Goal: Task Accomplishment & Management: Complete application form

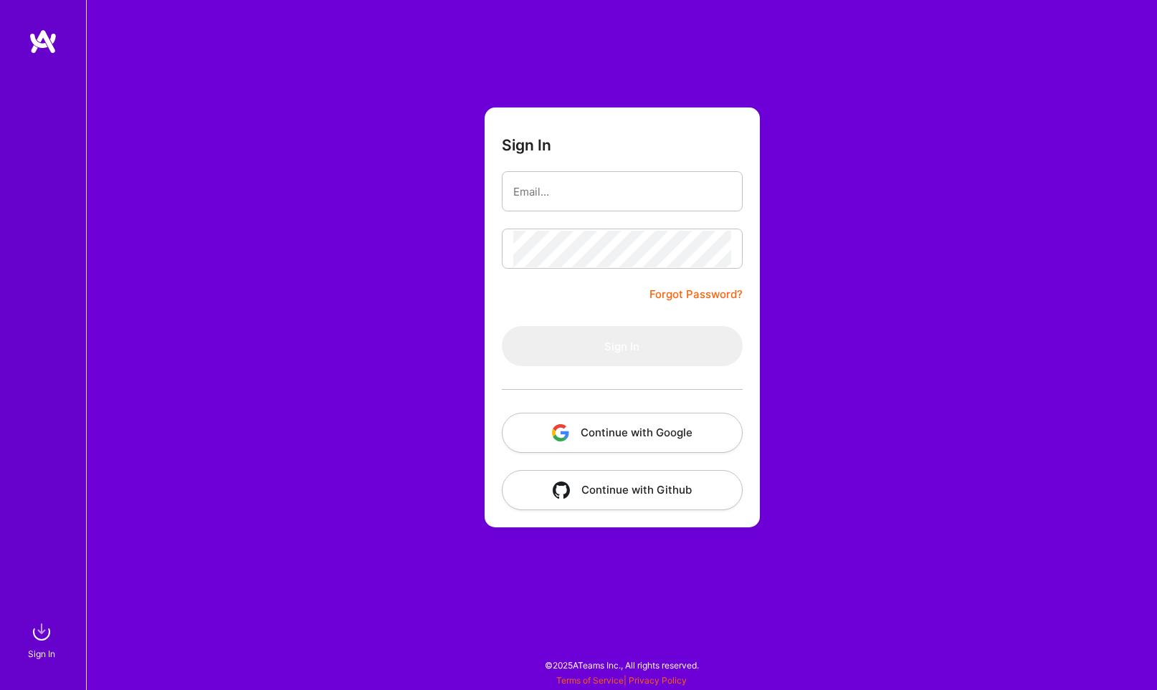
click at [624, 432] on button "Continue with Google" at bounding box center [622, 433] width 241 height 40
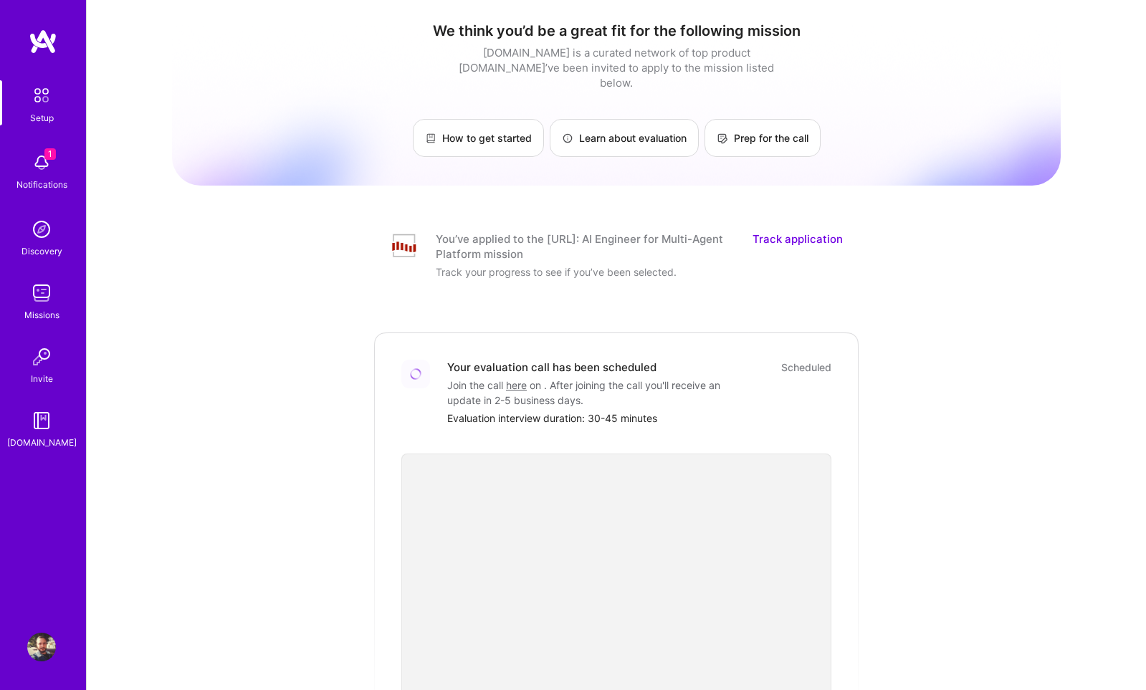
click at [41, 114] on div "Setup" at bounding box center [42, 117] width 24 height 15
click at [64, 181] on div "Notifications" at bounding box center [41, 184] width 51 height 15
click at [37, 100] on img at bounding box center [42, 95] width 30 height 30
click at [52, 49] on img at bounding box center [43, 42] width 29 height 26
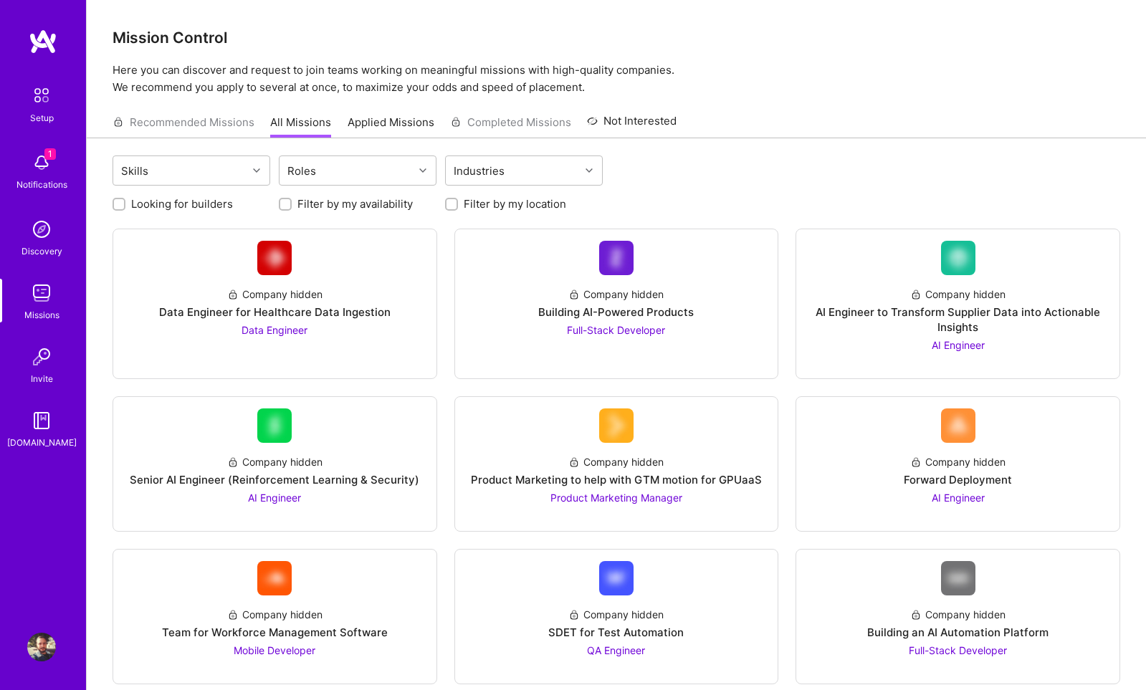
click at [376, 124] on link "Applied Missions" at bounding box center [391, 127] width 87 height 24
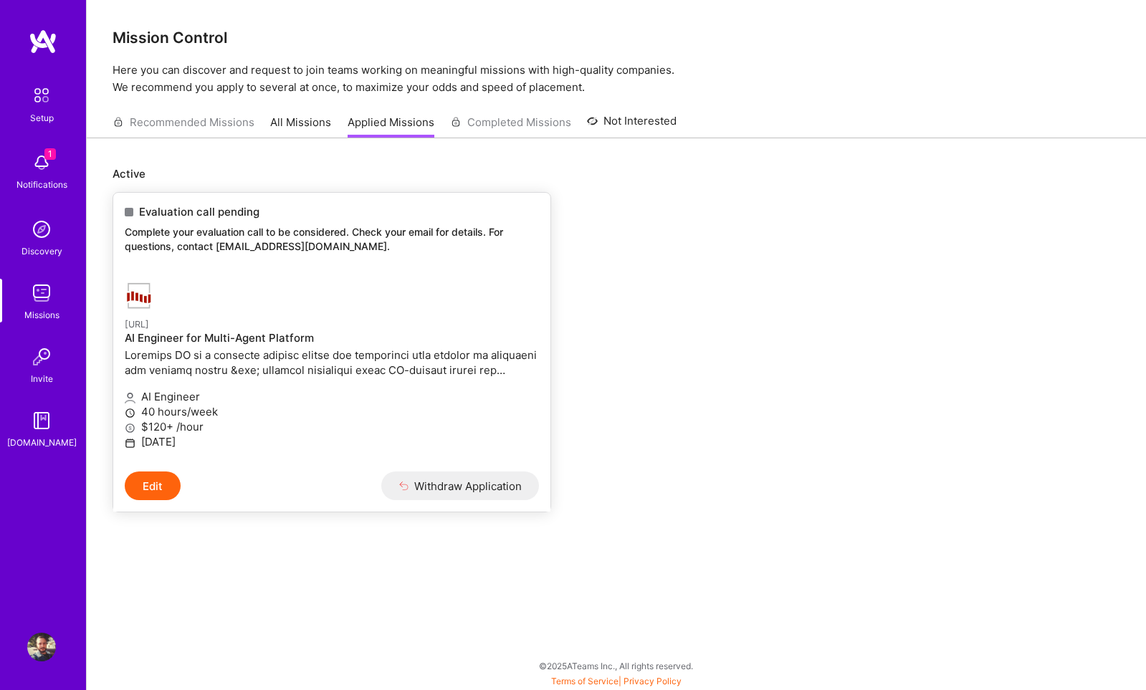
click at [282, 396] on p "AI Engineer" at bounding box center [332, 396] width 414 height 15
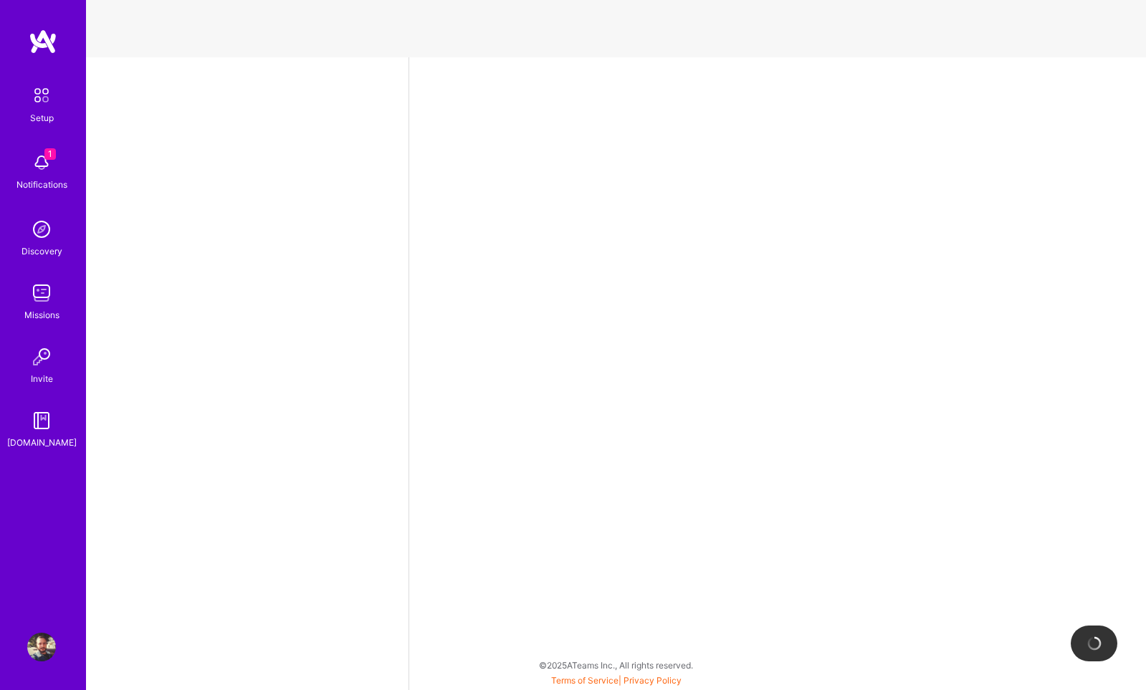
select select "BR"
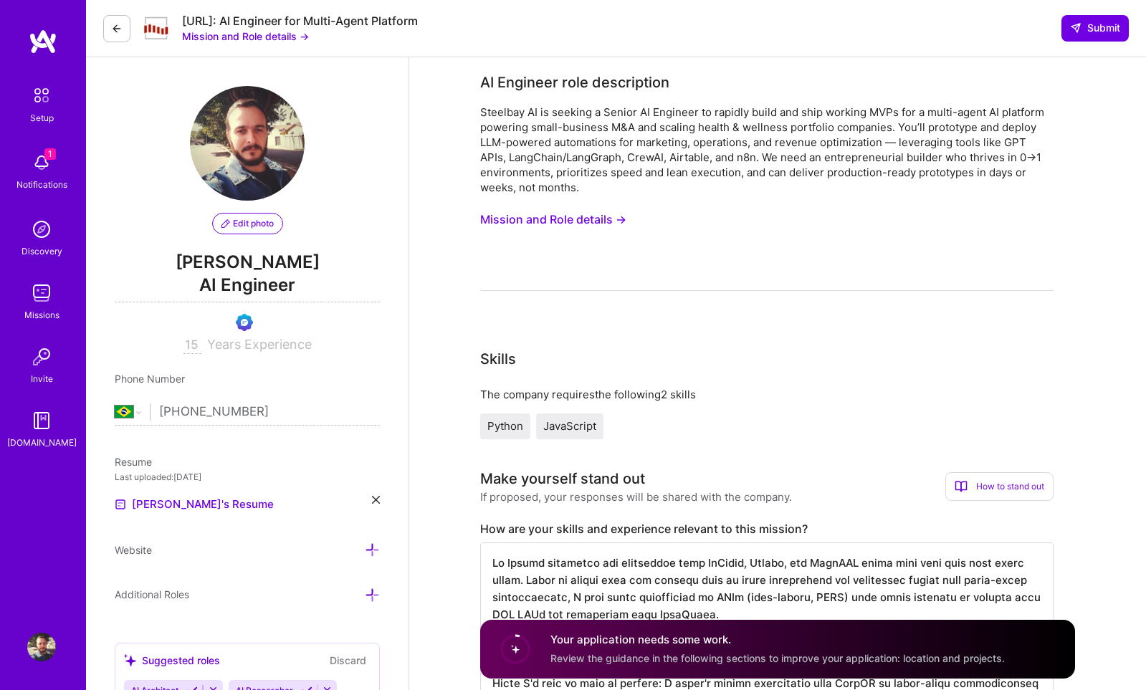
click at [543, 216] on button "Mission and Role details →" at bounding box center [553, 219] width 146 height 27
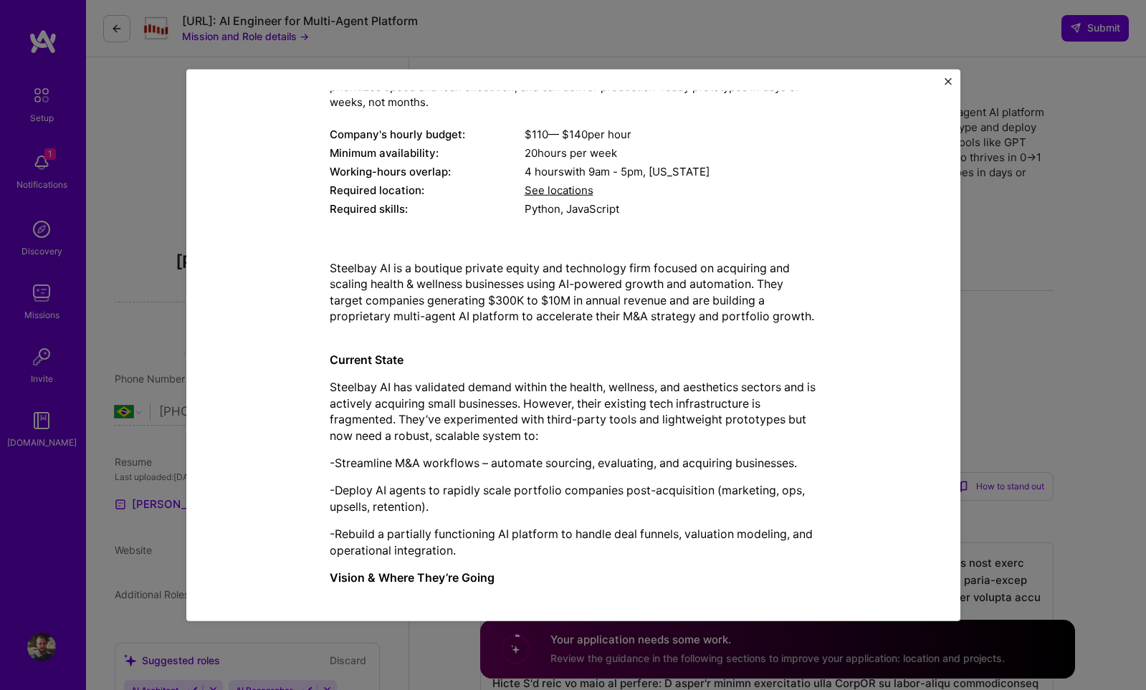
scroll to position [189, 0]
drag, startPoint x: 619, startPoint y: 316, endPoint x: 684, endPoint y: 315, distance: 65.2
click at [695, 315] on p "Steelbay AI is a boutique private equity and technology firm focused on acquiri…" at bounding box center [573, 298] width 487 height 80
click at [771, 401] on p "Steelbay AI has validated demand within the health, wellness, and aesthetics se…" at bounding box center [573, 409] width 487 height 65
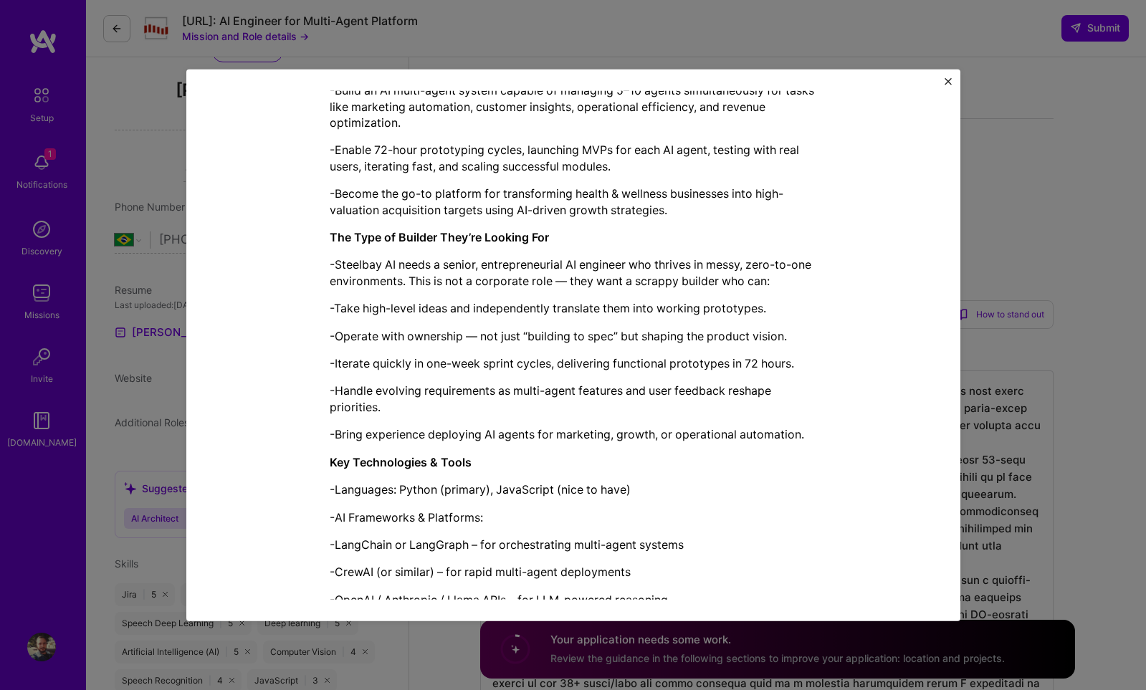
scroll to position [0, 0]
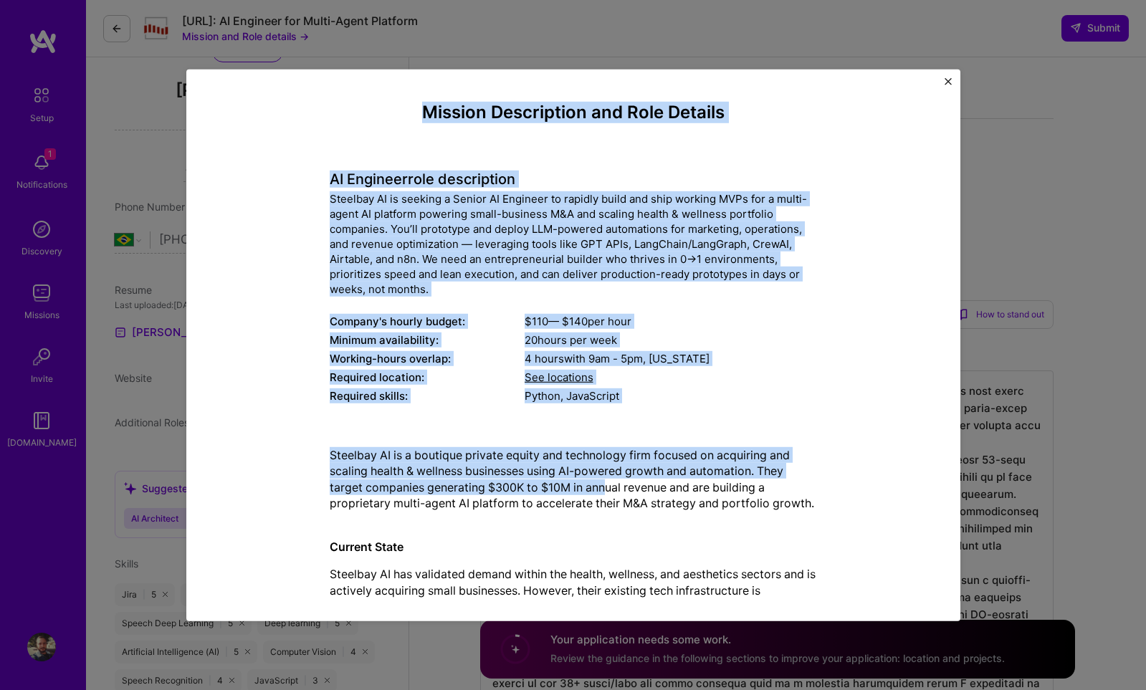
drag, startPoint x: 416, startPoint y: 110, endPoint x: 602, endPoint y: 491, distance: 423.5
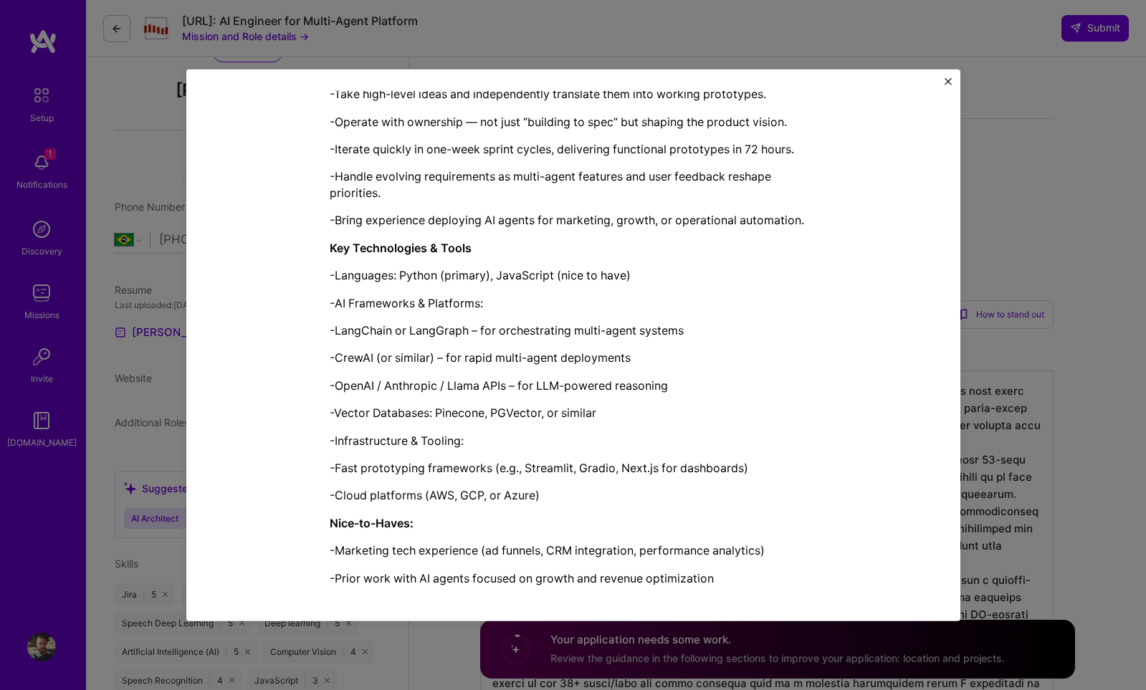
scroll to position [1111, 0]
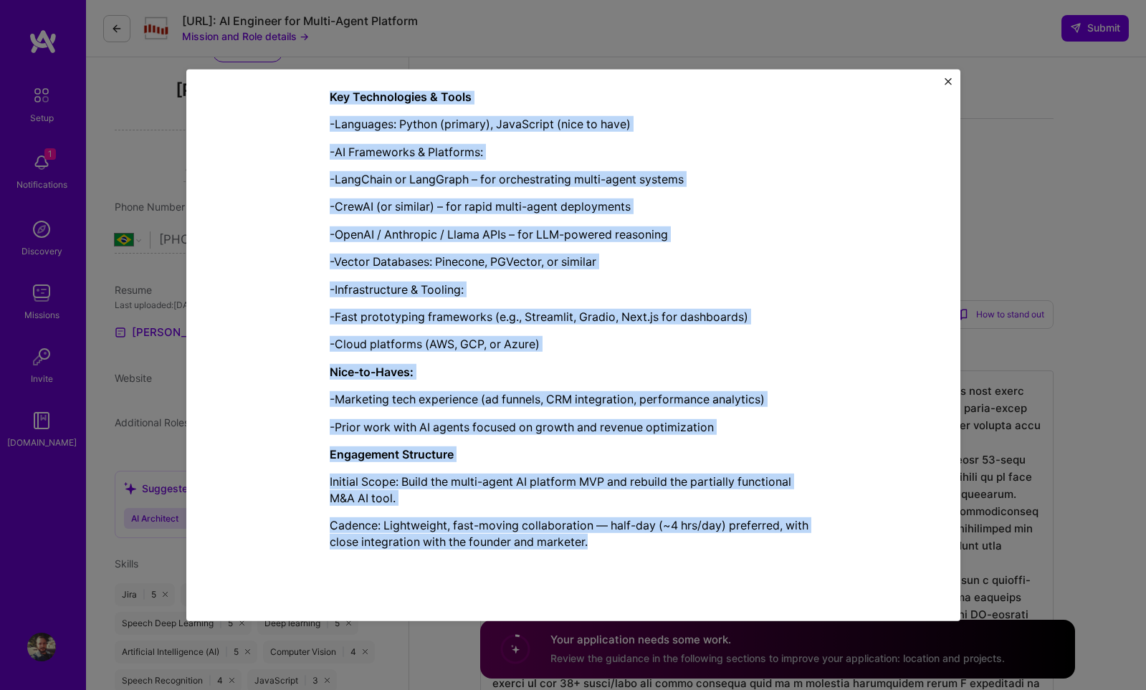
click at [600, 543] on p "Cadence: Lightweight, fast-moving collaboration — half-day (~4 hrs/day) preferr…" at bounding box center [573, 534] width 487 height 32
copy div "Loremip Dolorsitame con Adip Elitsed DO Eiusmodt inci utlaboreetd Magnaali EN a…"
click at [949, 82] on img "Close" at bounding box center [948, 80] width 7 height 7
